Goal: Task Accomplishment & Management: Use online tool/utility

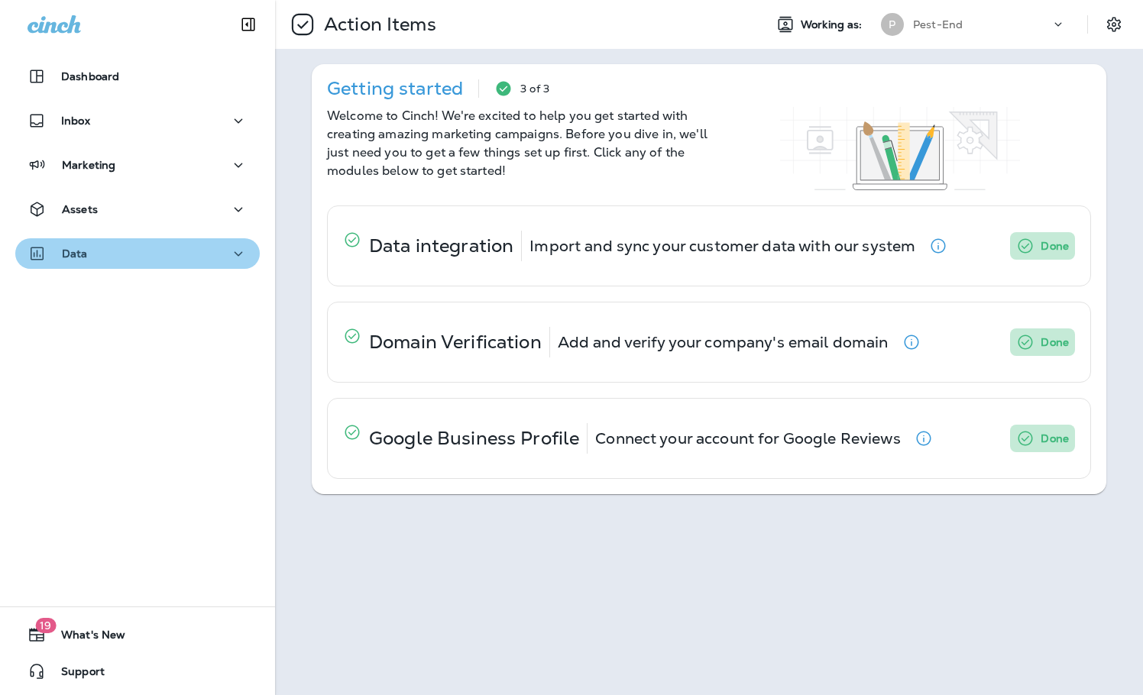
click at [229, 258] on icon "button" at bounding box center [238, 253] width 18 height 19
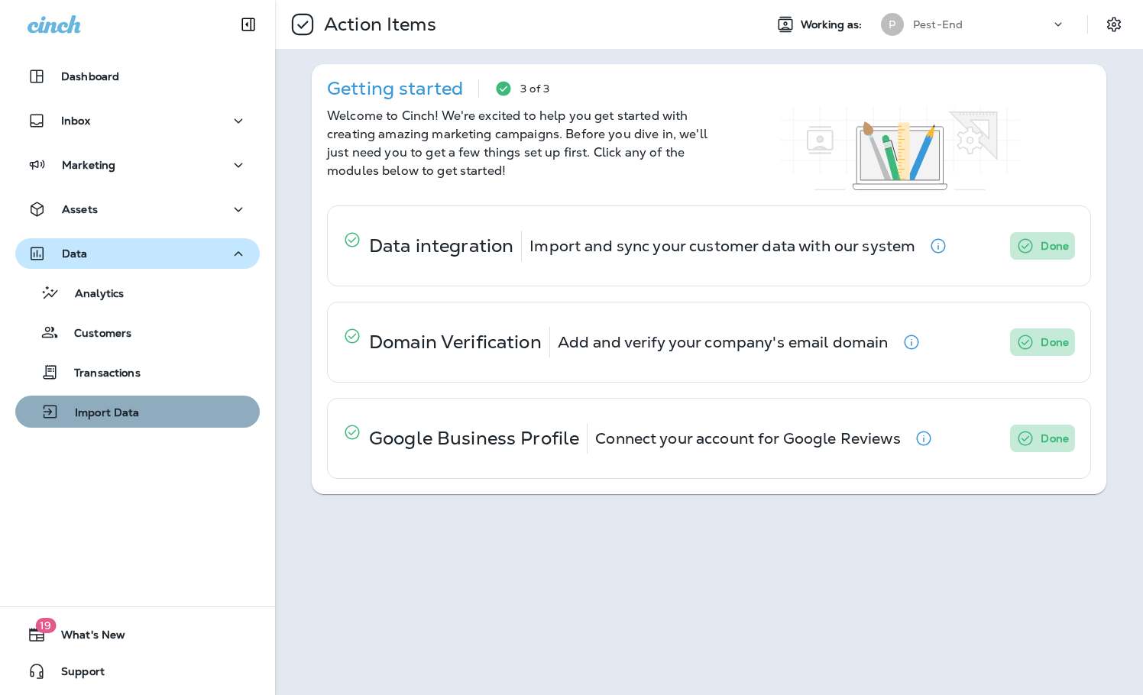
click at [141, 413] on div "Import Data" at bounding box center [137, 411] width 232 height 23
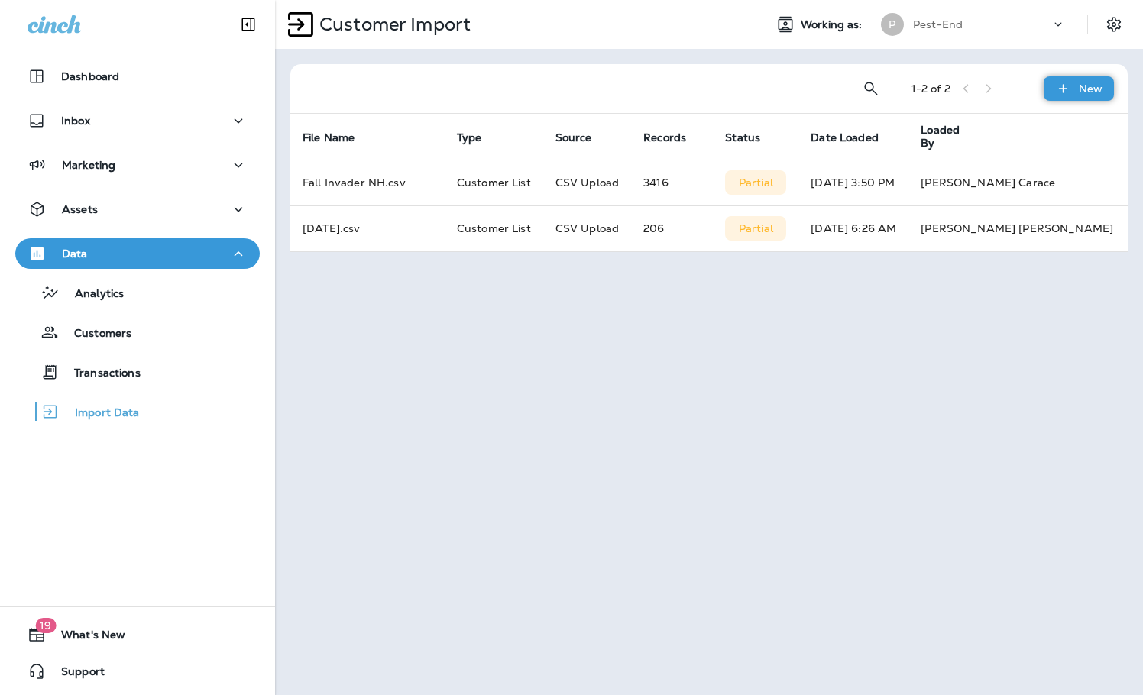
click at [1072, 86] on div "New" at bounding box center [1078, 88] width 70 height 24
click at [1025, 134] on p "Customer list" at bounding box center [1033, 129] width 71 height 12
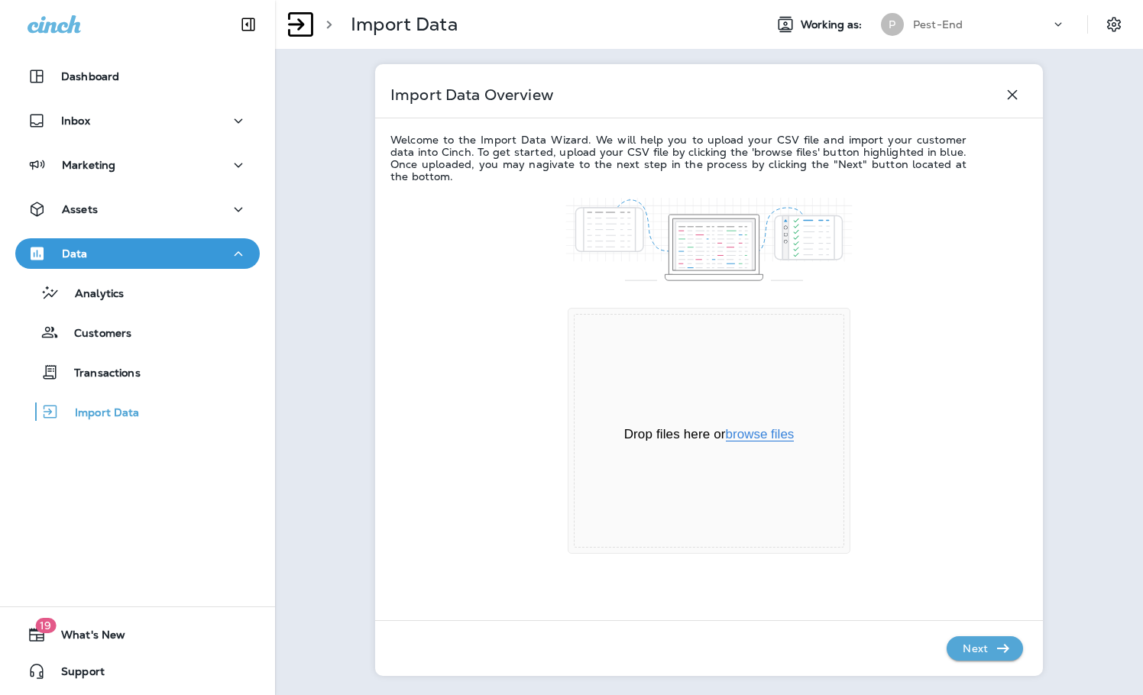
click at [765, 432] on button "browse files" at bounding box center [760, 435] width 69 height 14
click at [969, 643] on p "Next" at bounding box center [974, 648] width 37 height 24
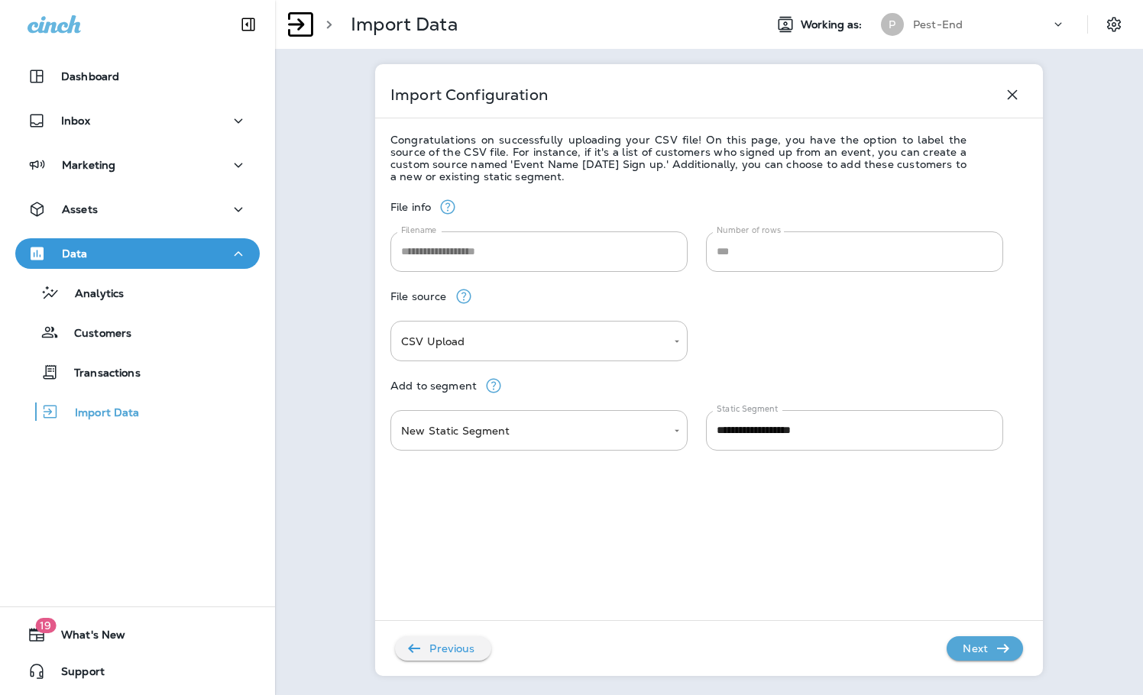
click at [978, 645] on p "Next" at bounding box center [974, 648] width 37 height 24
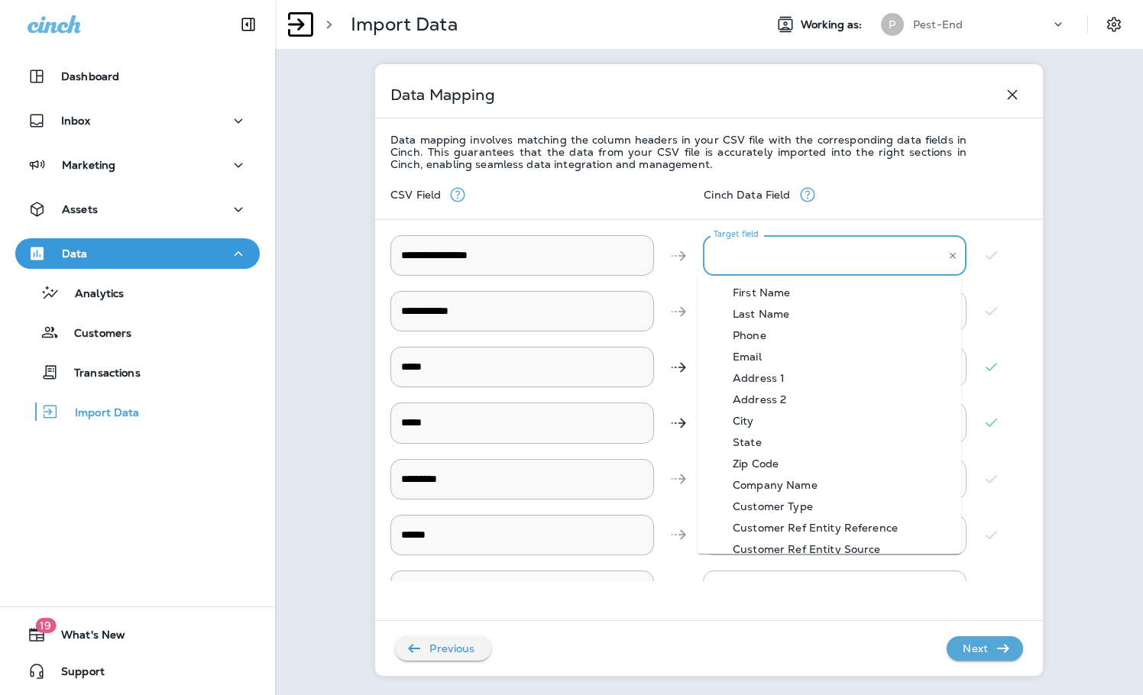
click at [798, 258] on \ "Target field" at bounding box center [823, 255] width 227 height 27
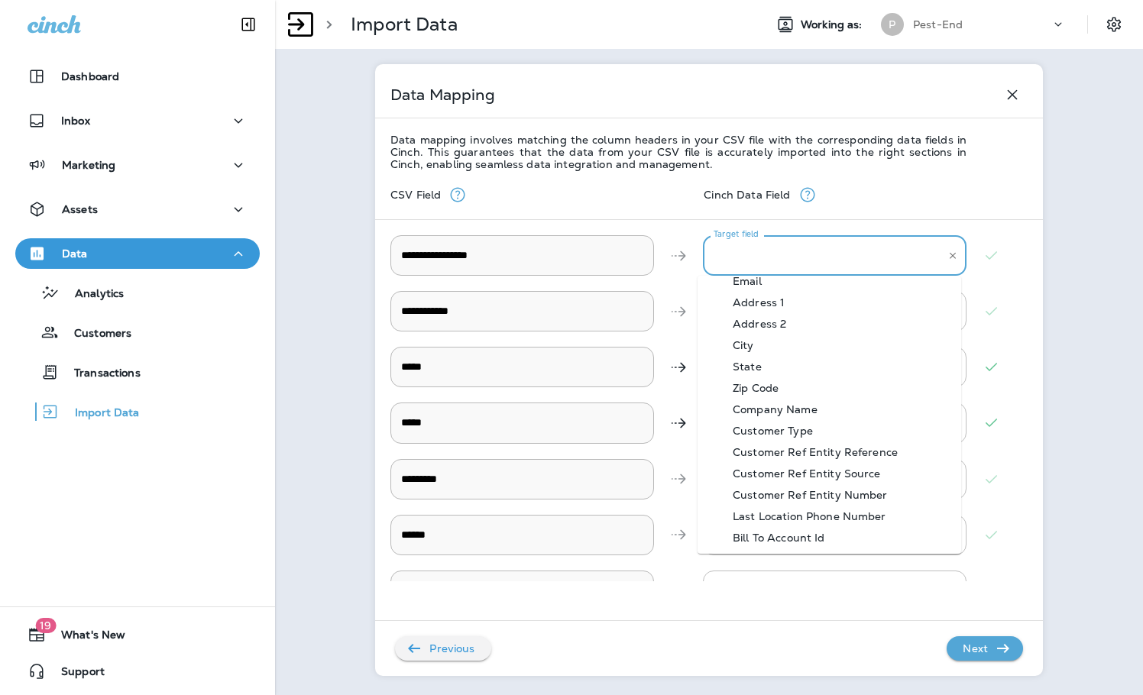
scroll to position [76, 0]
click at [851, 532] on \ "Bill To Account Id" at bounding box center [829, 536] width 264 height 21
type \ "**********"
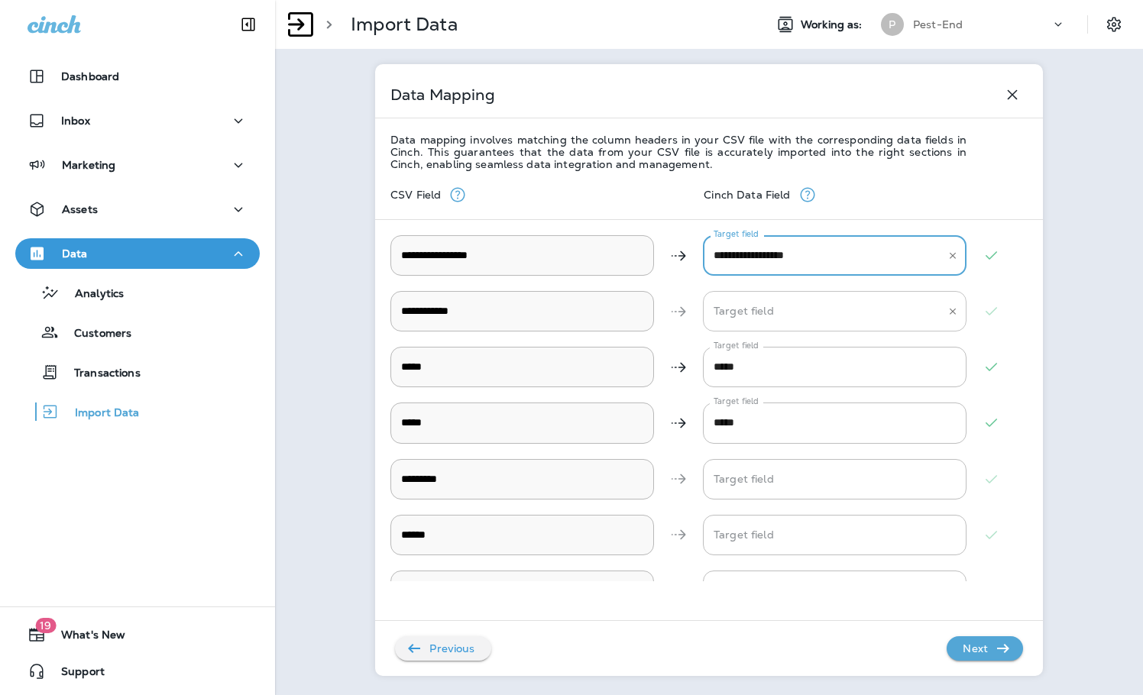
click at [773, 313] on Name "Target field" at bounding box center [823, 311] width 227 height 27
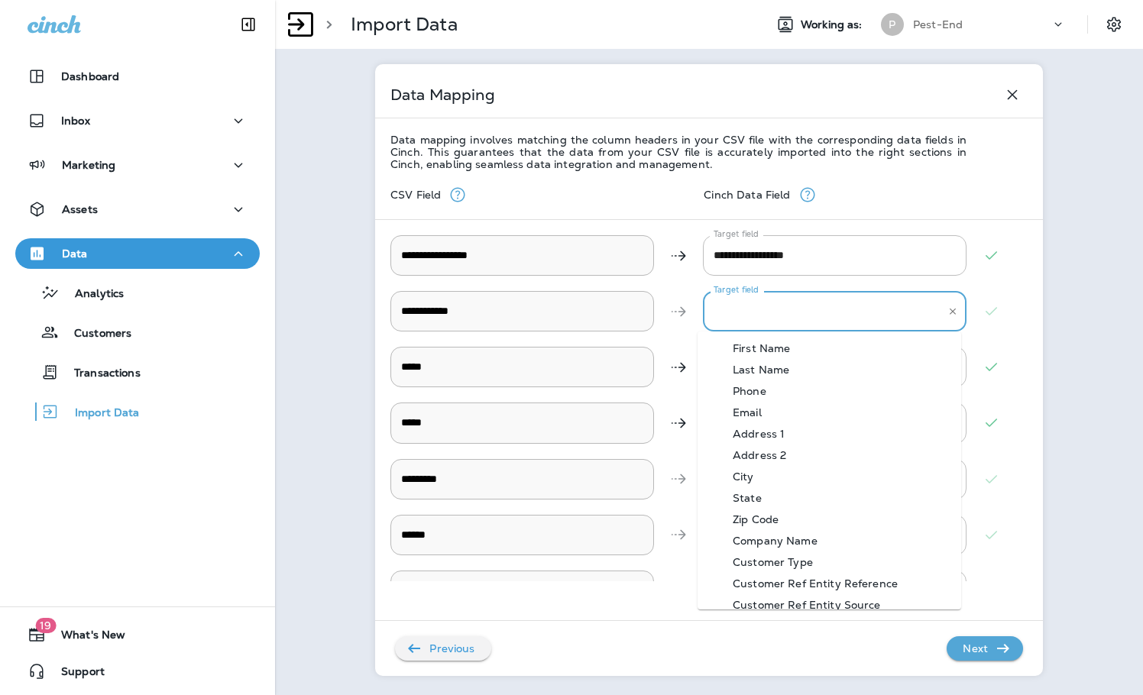
click at [787, 351] on div "First Name" at bounding box center [761, 348] width 103 height 12
type Name "**********"
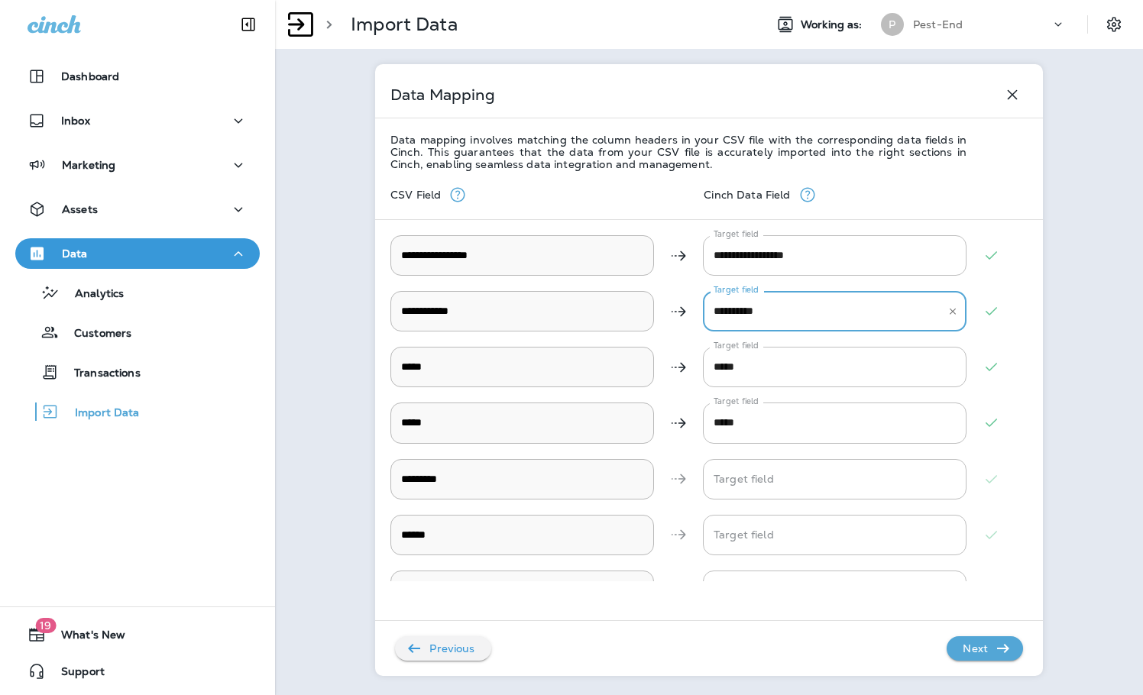
click at [985, 648] on p "Next" at bounding box center [974, 648] width 37 height 24
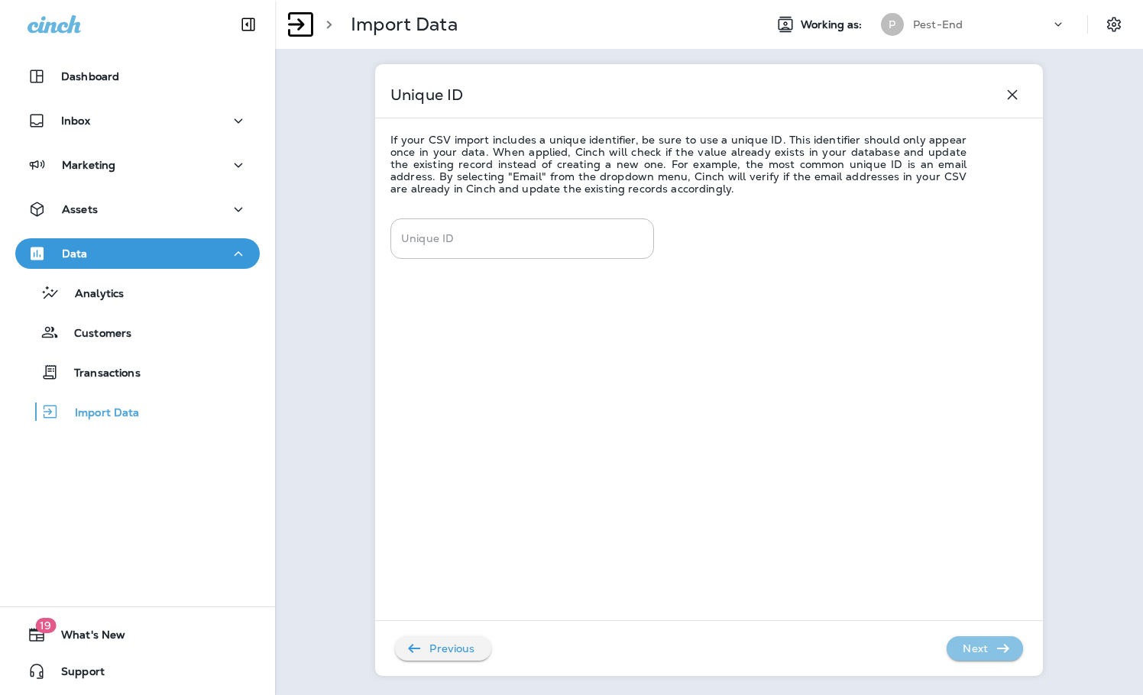
click at [985, 648] on p "Next" at bounding box center [974, 648] width 37 height 24
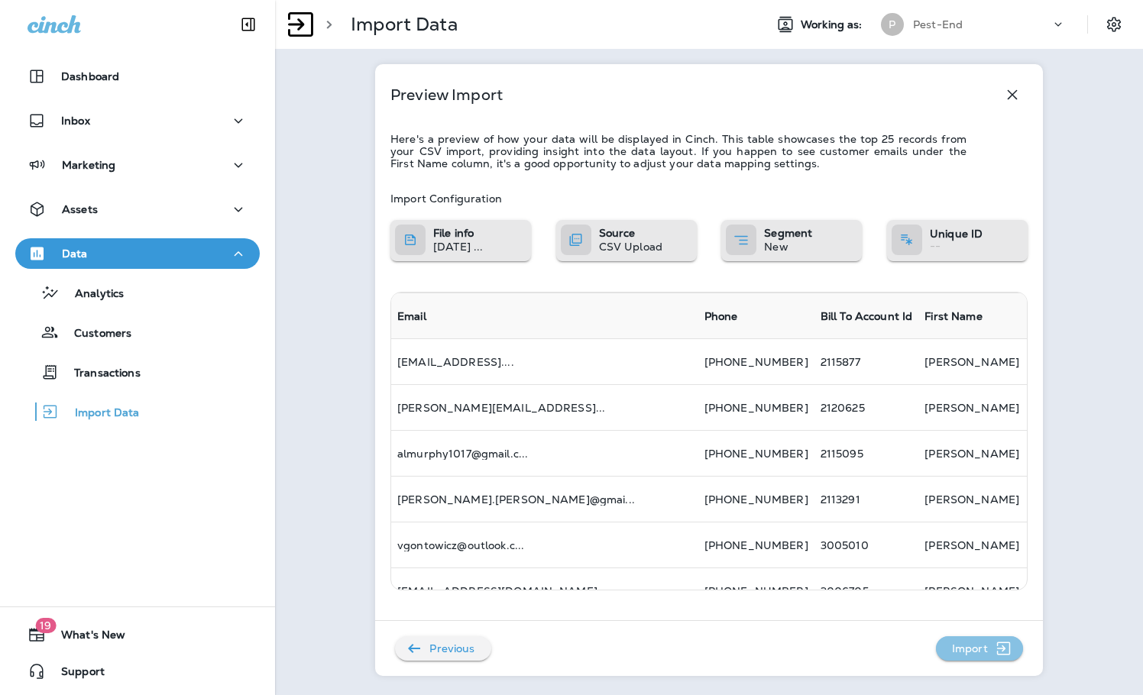
click at [985, 648] on p "Import" at bounding box center [970, 648] width 48 height 24
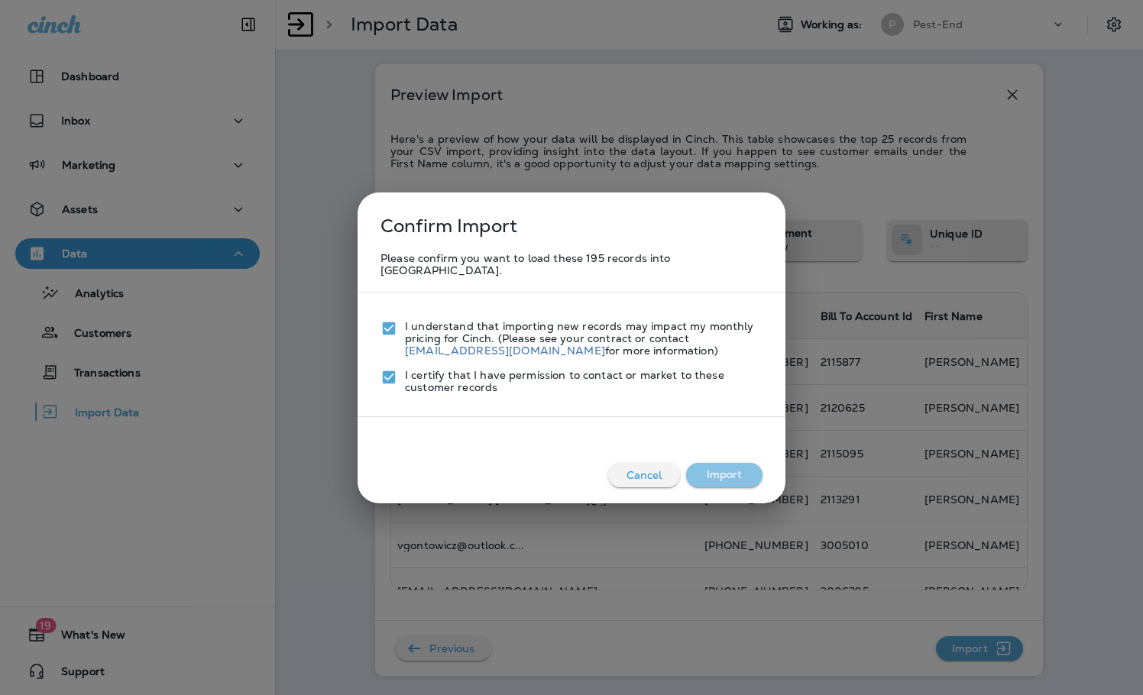
click at [735, 464] on button "Import" at bounding box center [724, 475] width 76 height 24
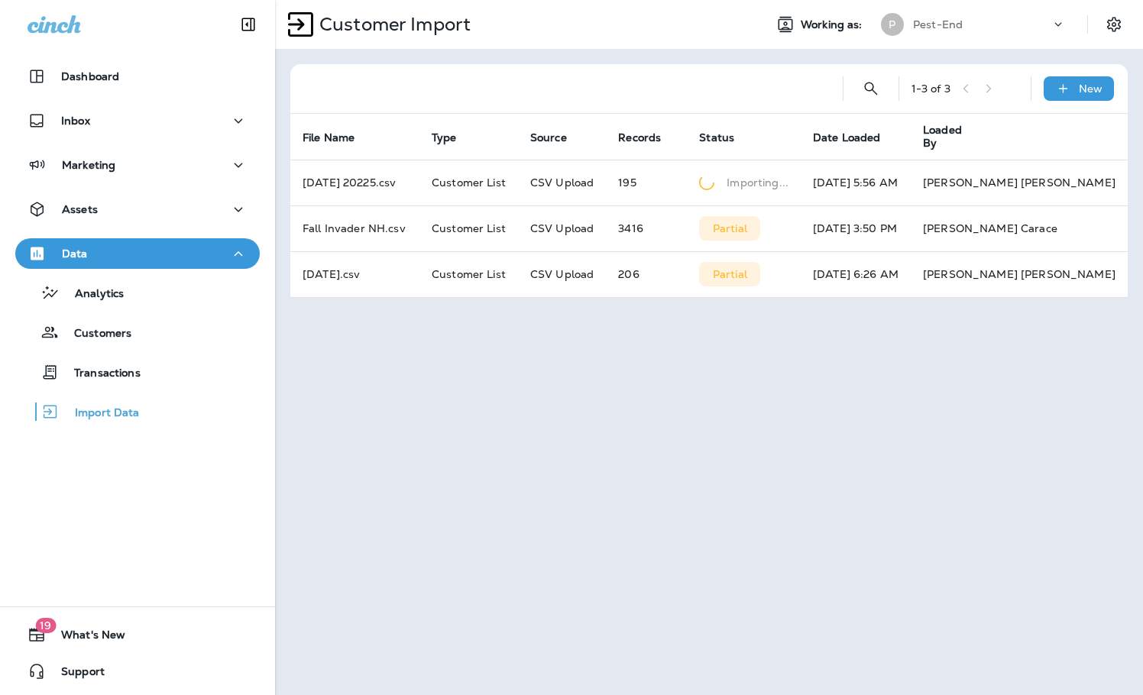
click at [229, 260] on icon "button" at bounding box center [238, 253] width 18 height 19
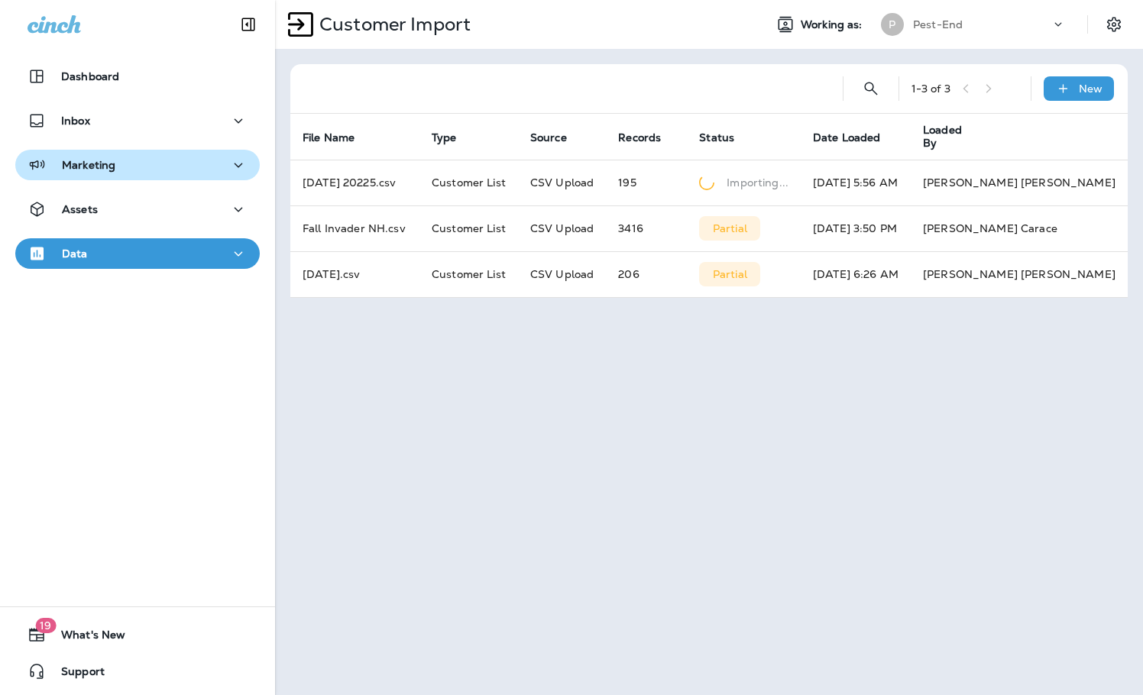
click at [234, 170] on icon "button" at bounding box center [238, 165] width 18 height 19
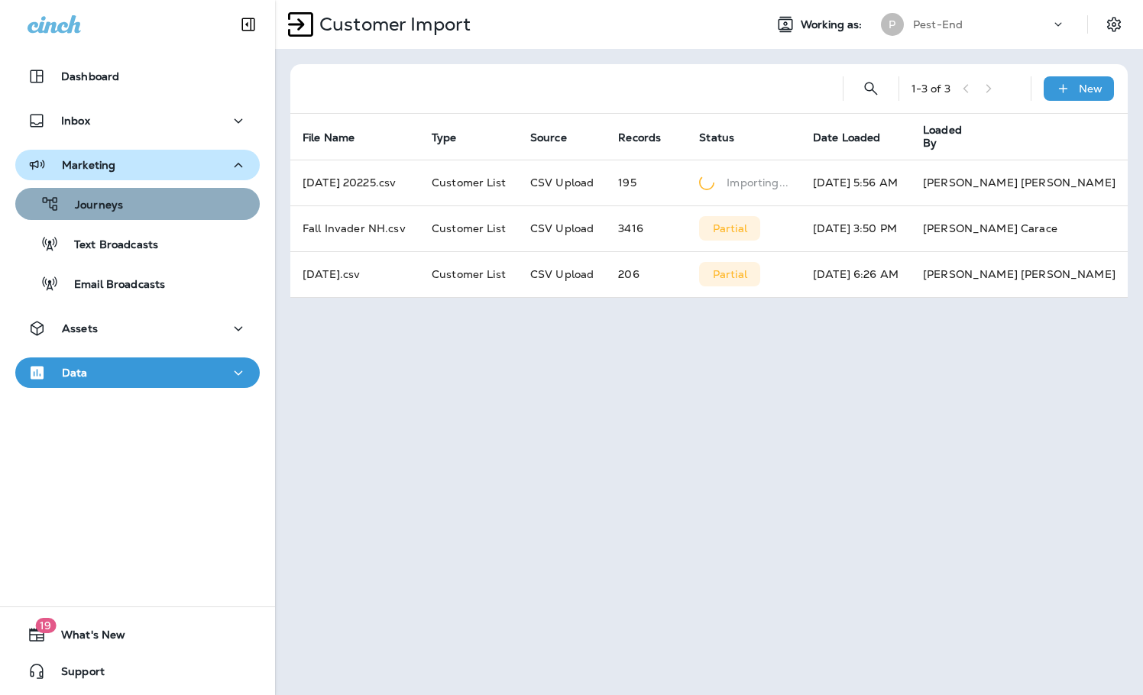
click at [172, 212] on div "Journeys" at bounding box center [137, 203] width 232 height 23
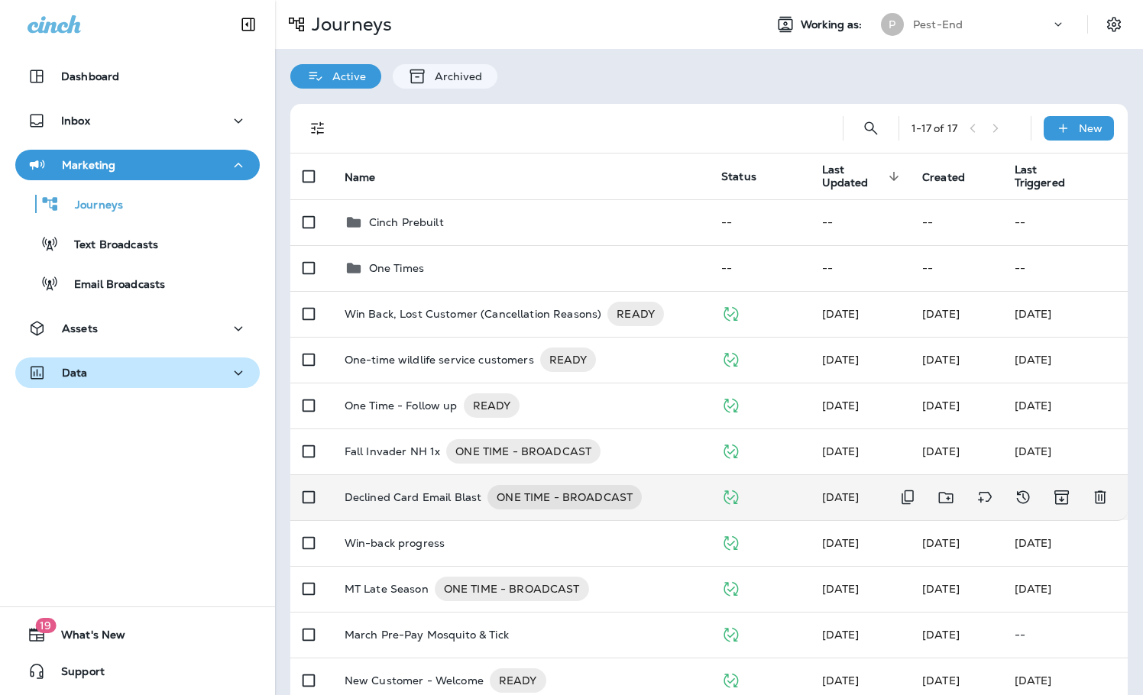
click at [412, 493] on p "Declined Card Email Blast" at bounding box center [412, 497] width 137 height 24
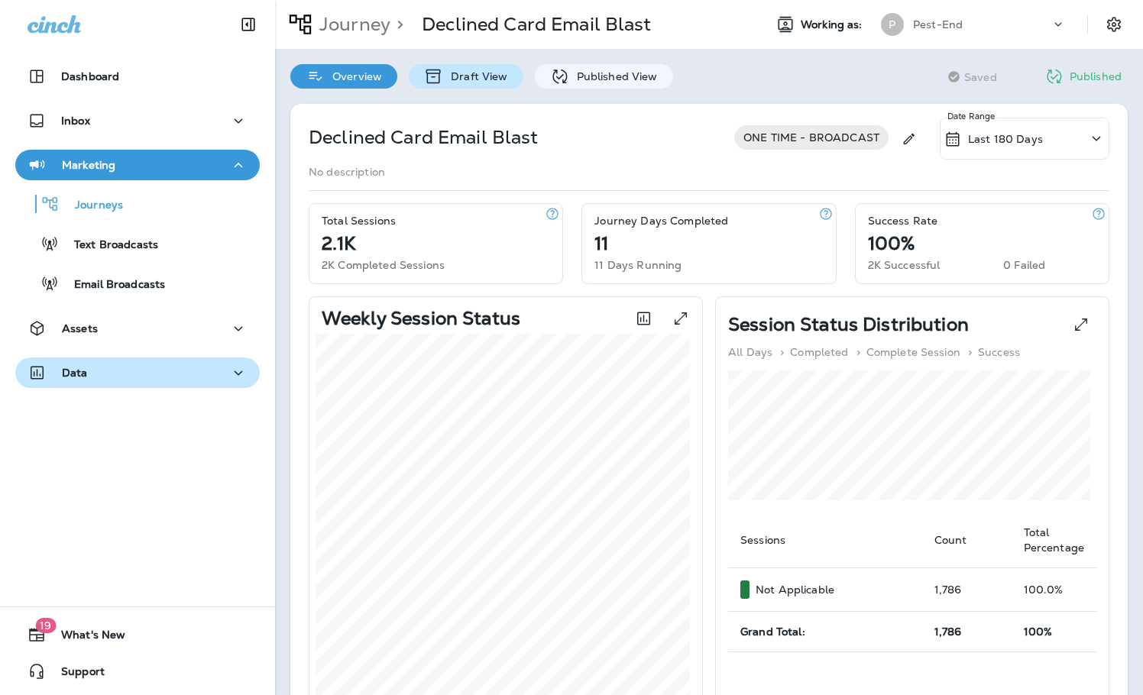
click at [471, 74] on p "Draft View" at bounding box center [475, 76] width 64 height 12
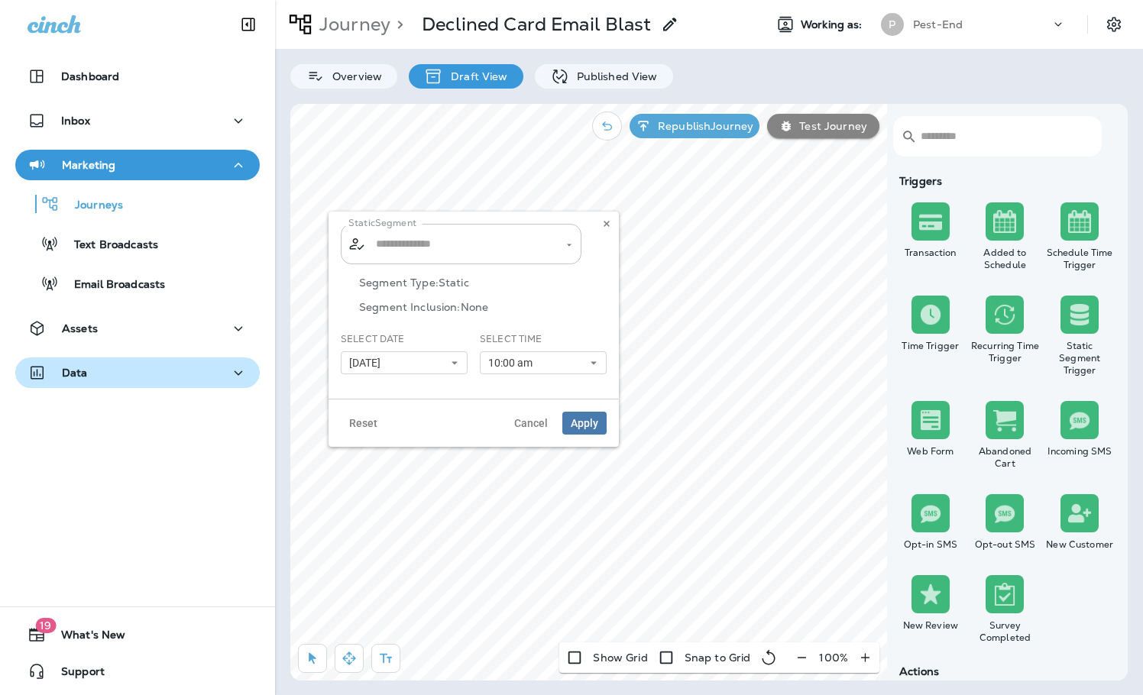
type input "**********"
click at [547, 249] on div at bounding box center [560, 244] width 27 height 18
click at [558, 245] on icon "Clear" at bounding box center [555, 244] width 11 height 11
click at [568, 245] on icon "Open" at bounding box center [569, 245] width 11 height 11
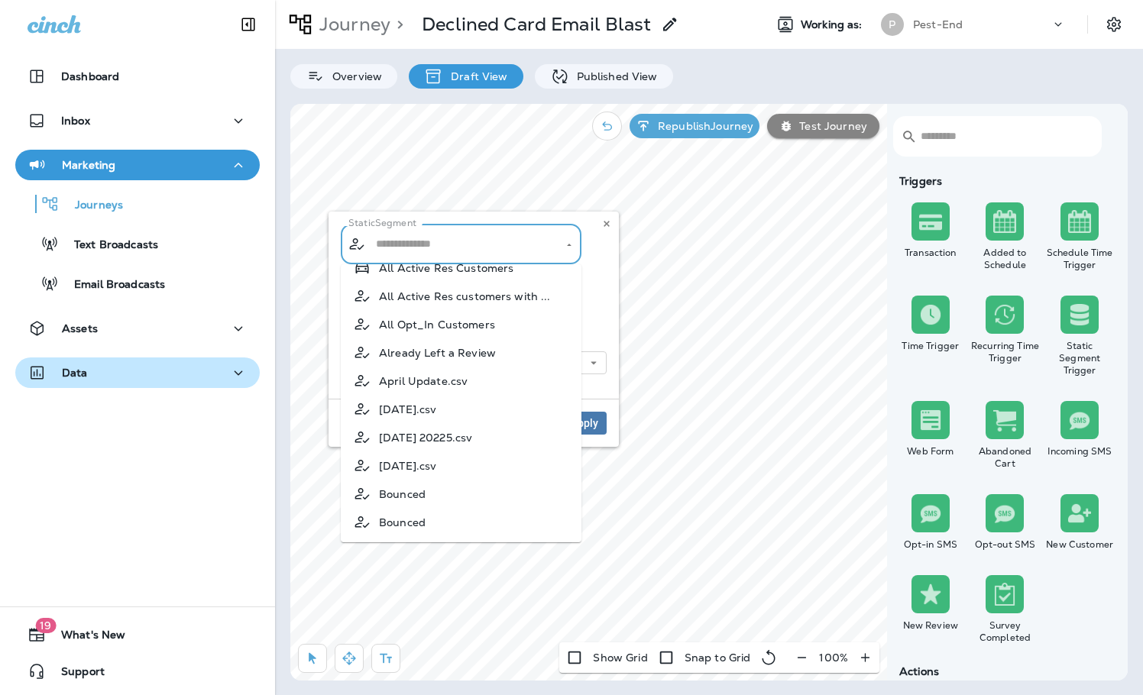
scroll to position [153, 0]
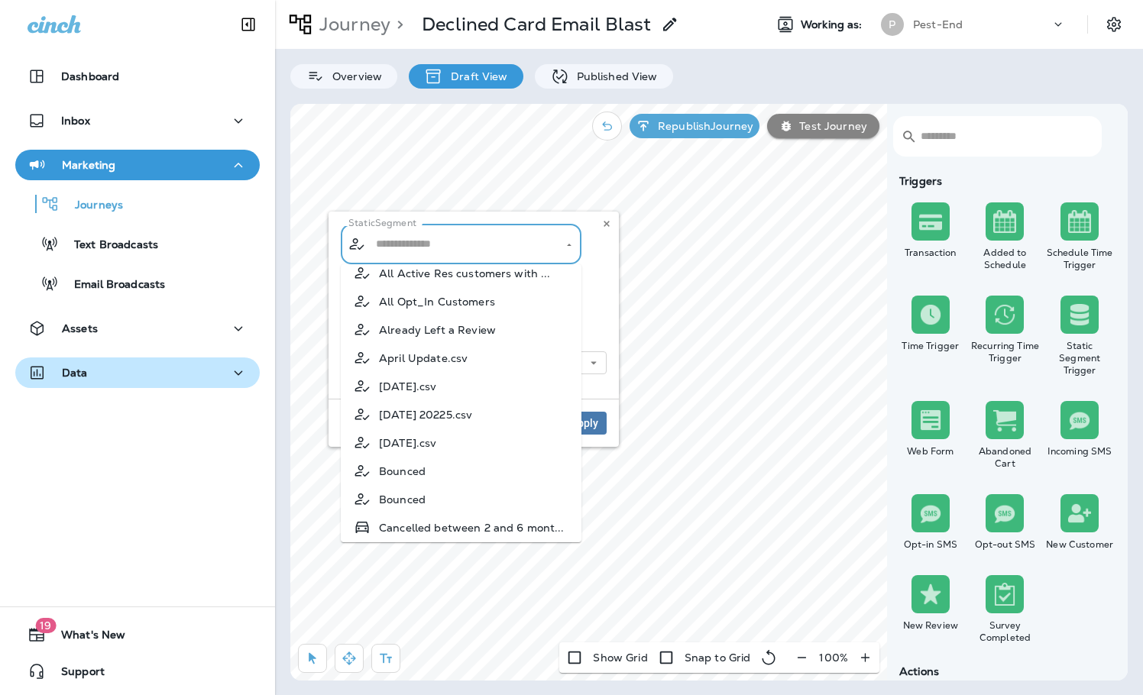
click at [439, 413] on span "[DATE] 20225.csv" at bounding box center [425, 415] width 93 height 12
type input "**********"
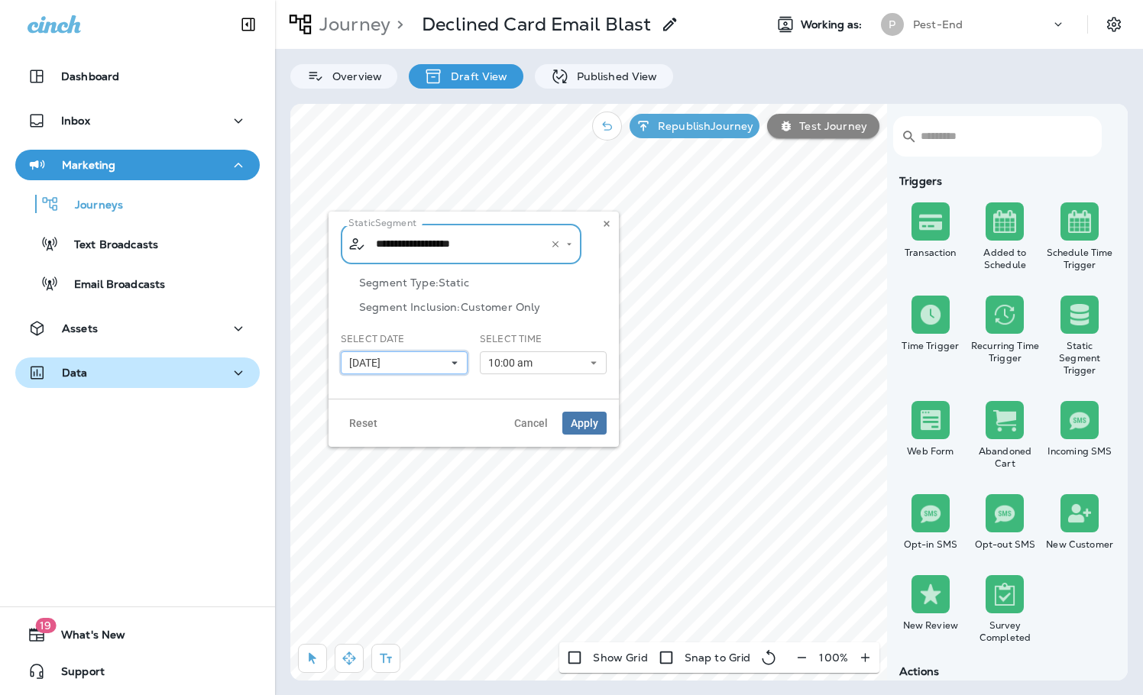
click at [457, 364] on icon at bounding box center [454, 362] width 9 height 9
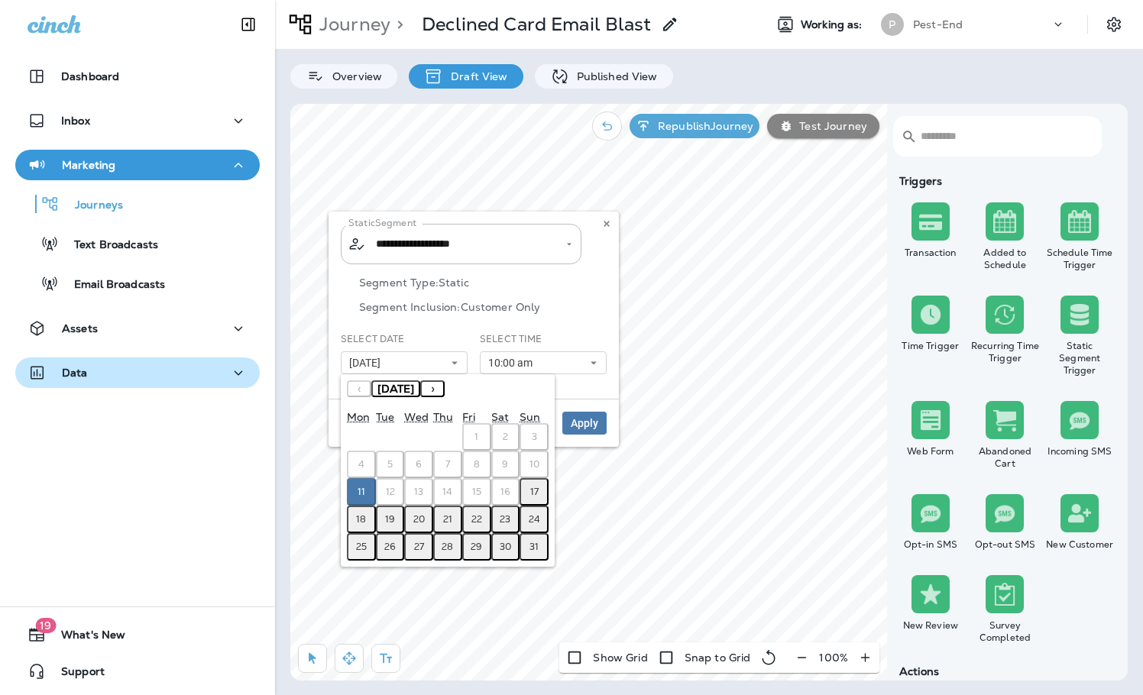
click at [361, 518] on abbr "18" at bounding box center [361, 519] width 10 height 12
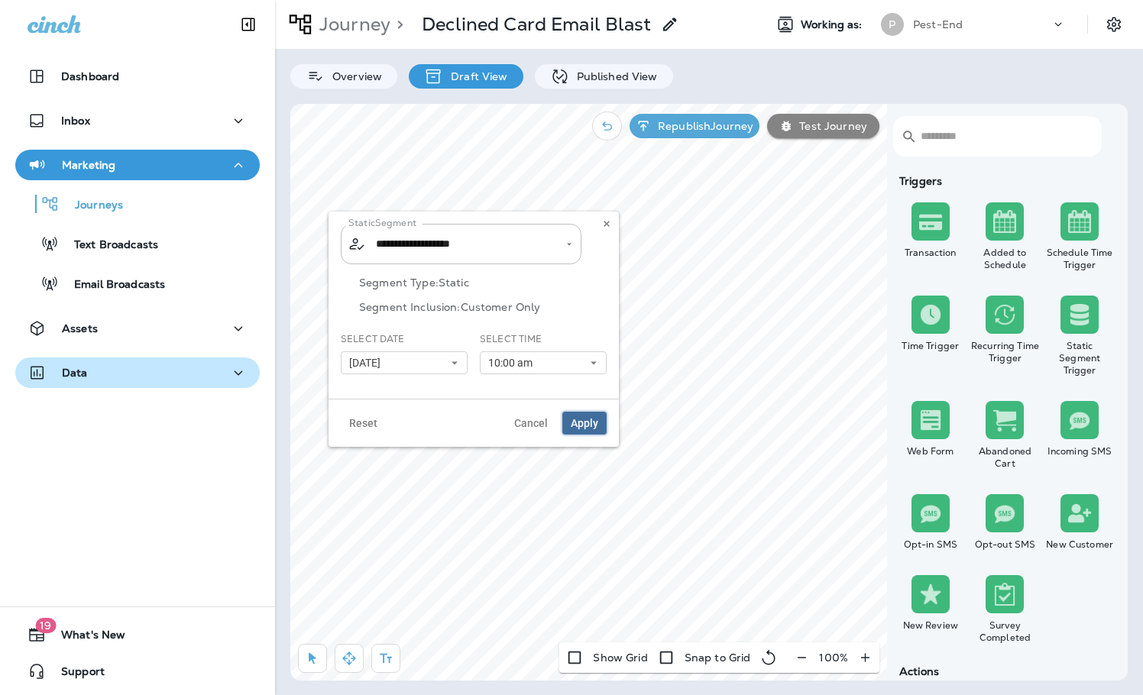
click at [586, 420] on span "Apply" at bounding box center [584, 423] width 27 height 11
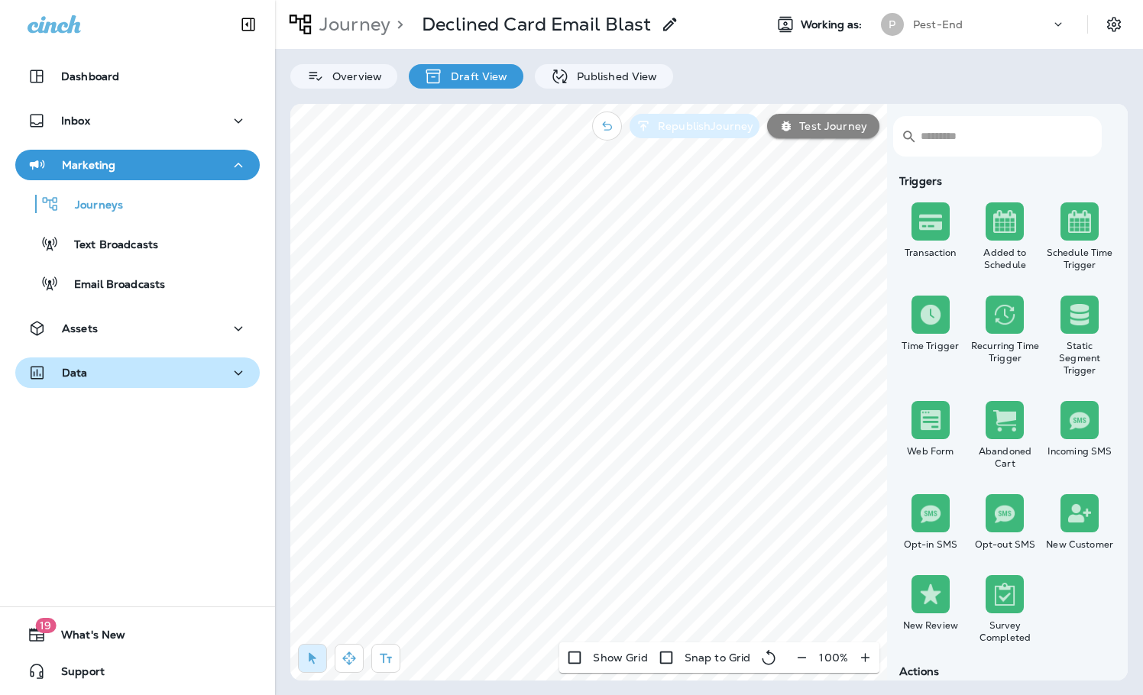
click at [671, 130] on p "Republish Journey" at bounding box center [703, 126] width 102 height 12
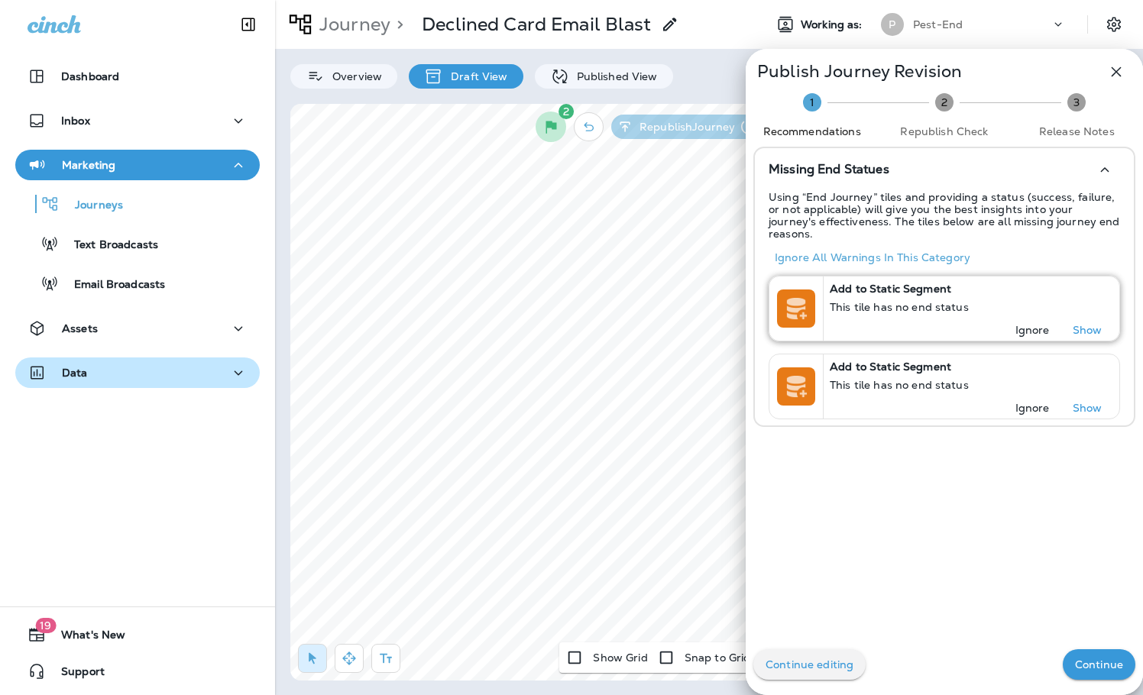
click at [1015, 324] on p "Ignore" at bounding box center [1032, 330] width 34 height 12
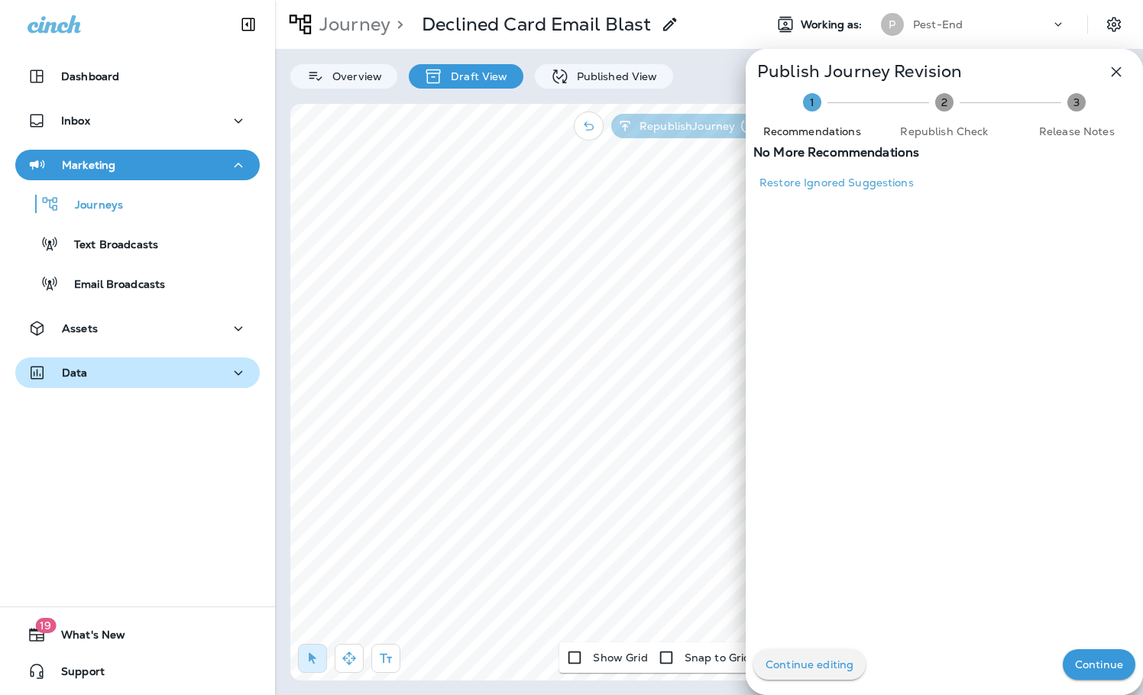
click at [1095, 653] on button "Continue" at bounding box center [1098, 664] width 73 height 31
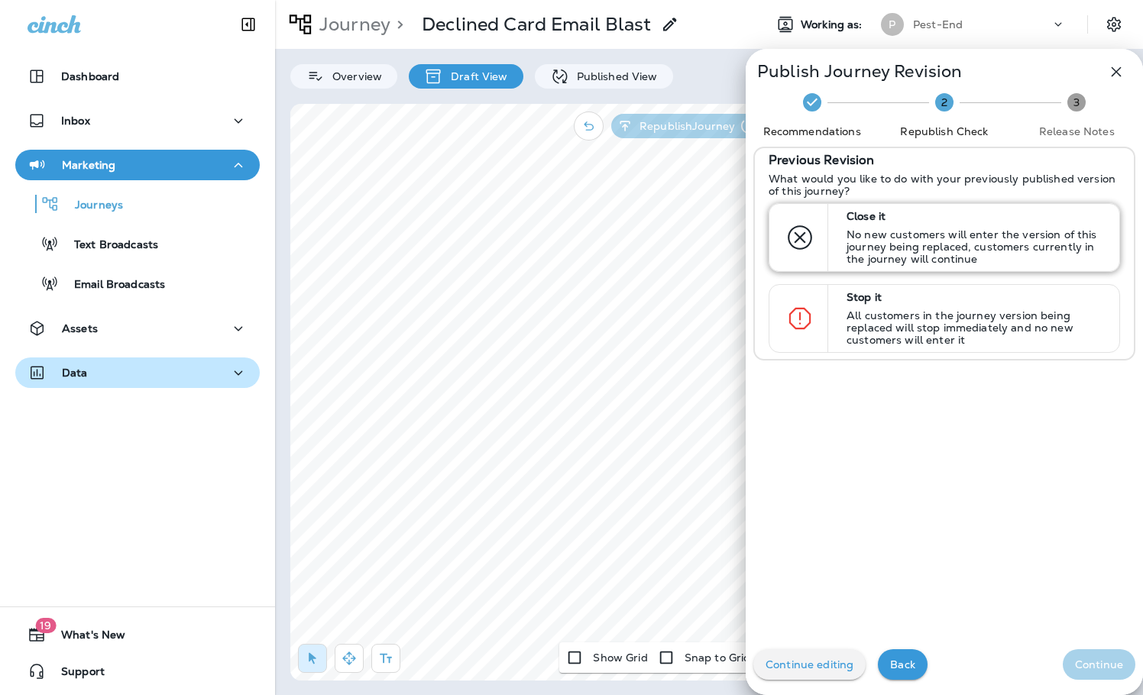
click at [876, 235] on p "No new customers will enter the version of this journey being replaced, custome…" at bounding box center [975, 246] width 259 height 37
click at [1097, 668] on p "Continue" at bounding box center [1099, 664] width 48 height 12
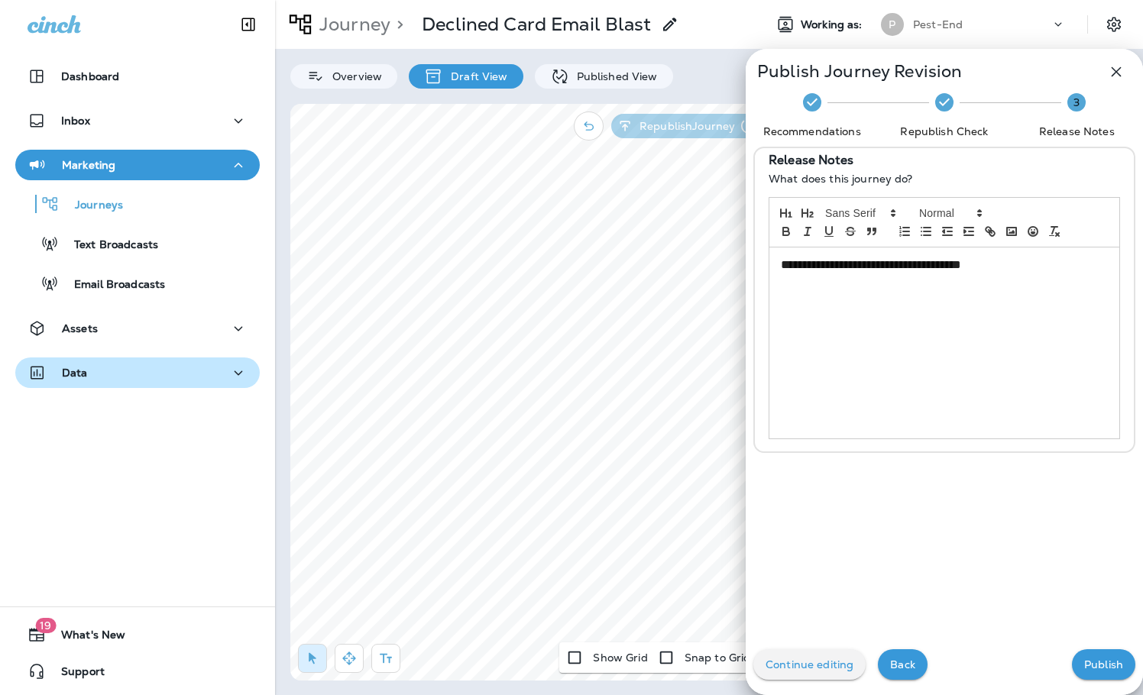
click at [1084, 671] on p "Publish" at bounding box center [1103, 664] width 39 height 12
